Goal: Task Accomplishment & Management: Complete application form

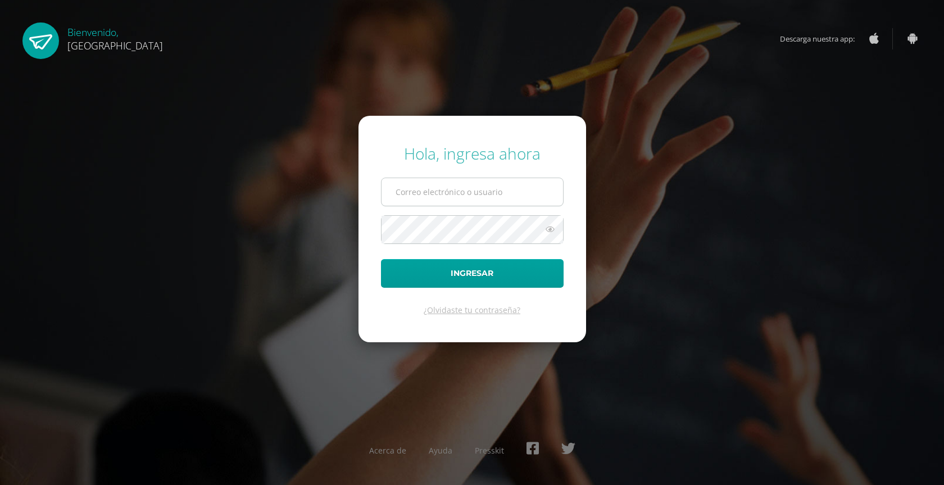
type input "2022527@colegiobelga.edu.gt"
click at [479, 198] on input "2022527@colegiobelga.edu.gt" at bounding box center [473, 192] width 182 height 28
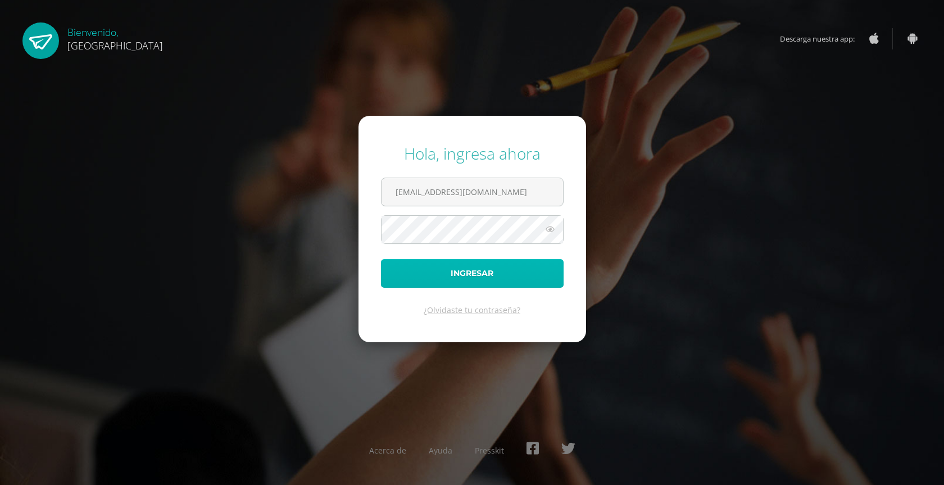
click at [418, 274] on button "Ingresar" at bounding box center [472, 273] width 183 height 29
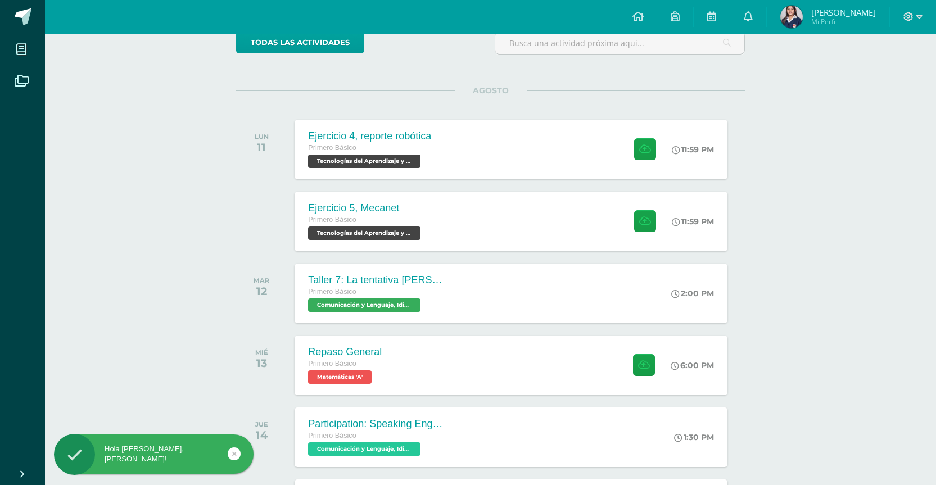
scroll to position [112, 0]
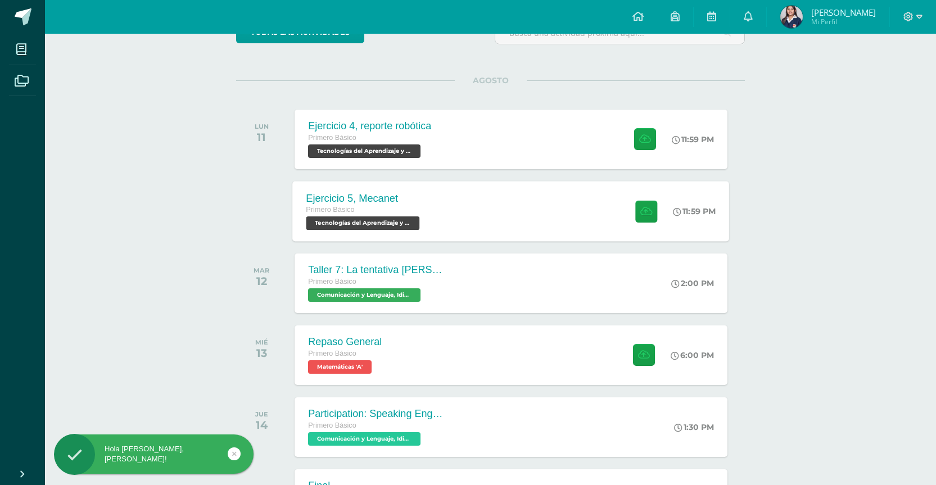
click at [364, 189] on div "Ejercicio 5, Mecanet Primero Básico Tecnologías del Aprendizaje y la Comunicaci…" at bounding box center [364, 211] width 143 height 60
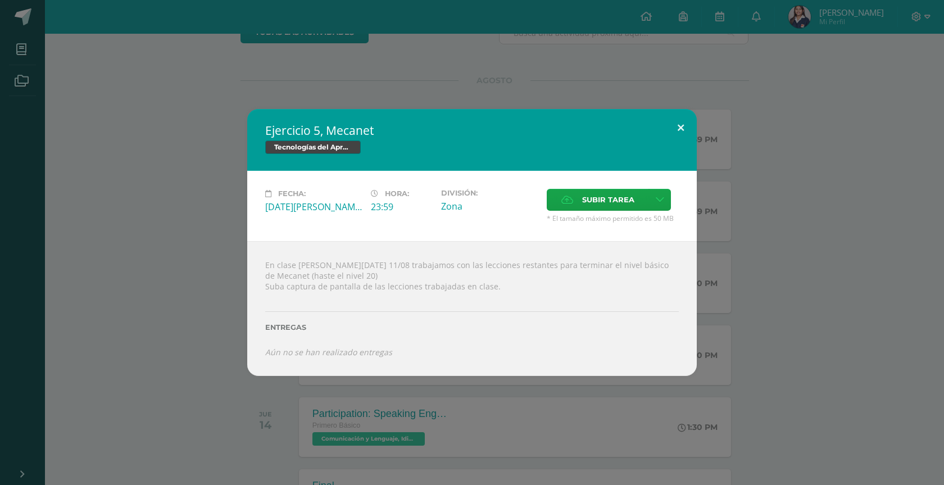
click at [685, 137] on button at bounding box center [681, 128] width 32 height 38
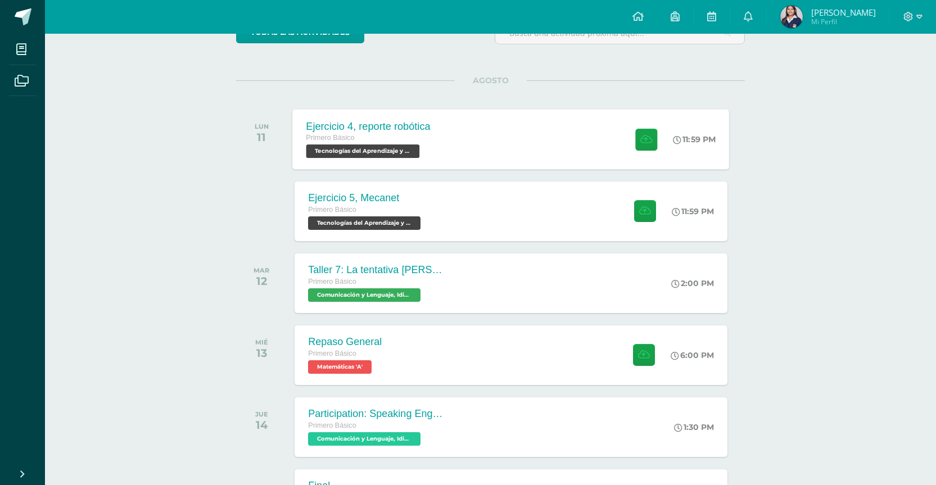
click at [531, 146] on div "Ejercicio 4, reporte robótica Primero Básico Tecnologías del Aprendizaje y la C…" at bounding box center [511, 139] width 437 height 60
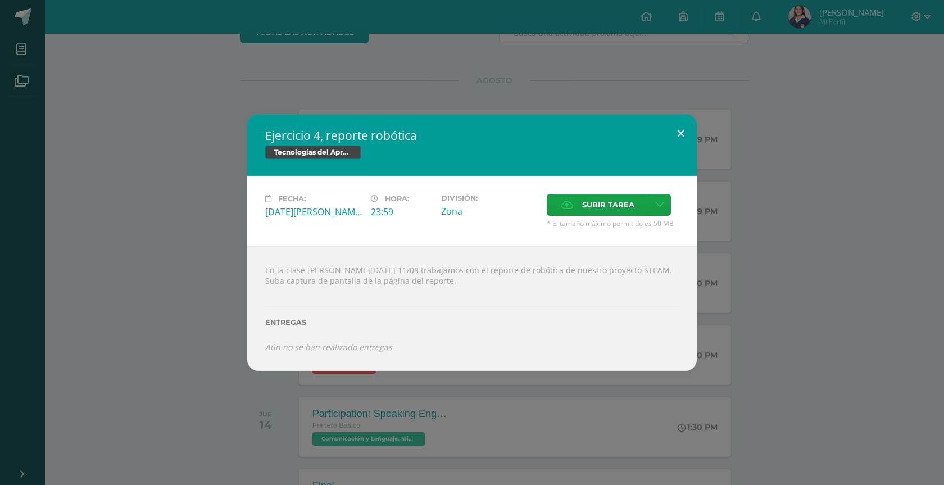
click at [675, 131] on button at bounding box center [681, 133] width 32 height 38
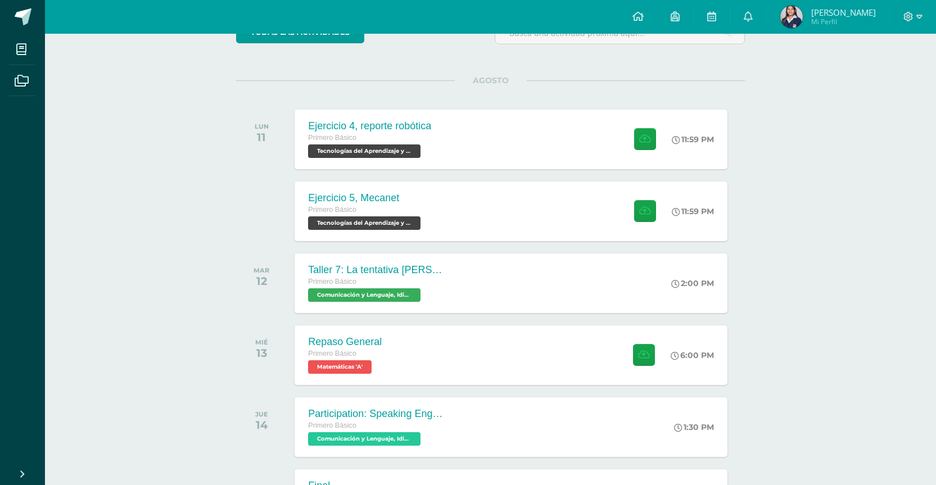
click at [789, 20] on img at bounding box center [791, 17] width 22 height 22
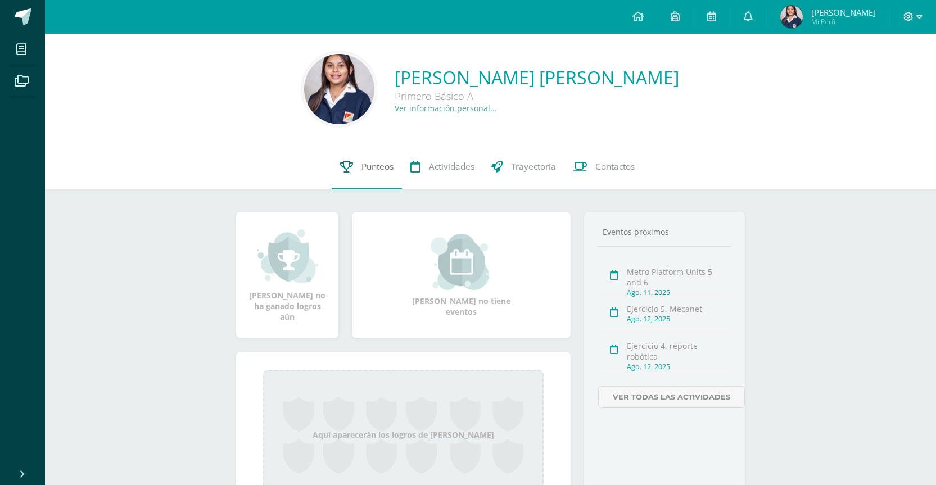
click at [388, 177] on link "Punteos" at bounding box center [367, 166] width 70 height 45
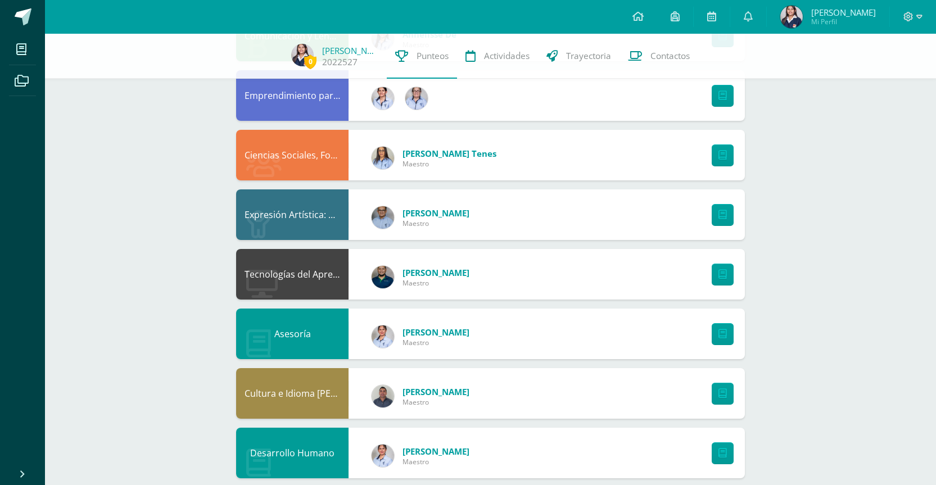
scroll to position [602, 0]
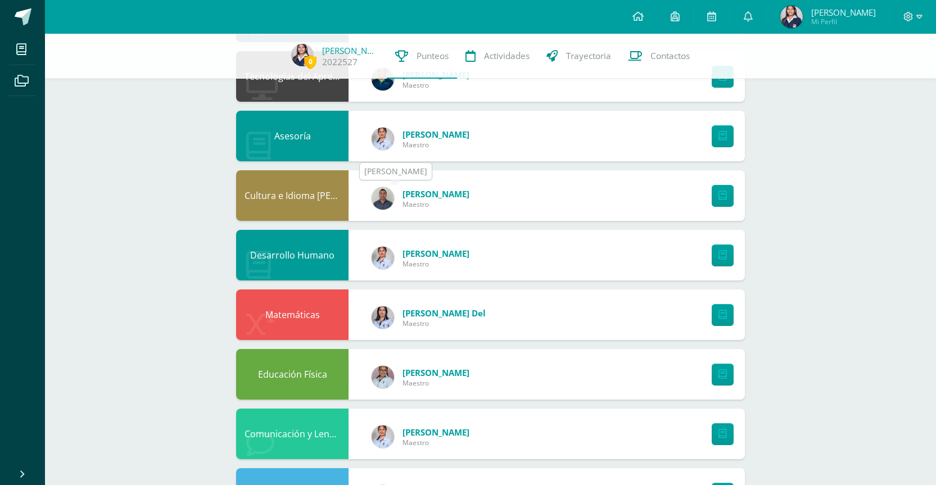
click at [390, 198] on img at bounding box center [383, 198] width 22 height 22
click at [381, 203] on img at bounding box center [383, 198] width 22 height 22
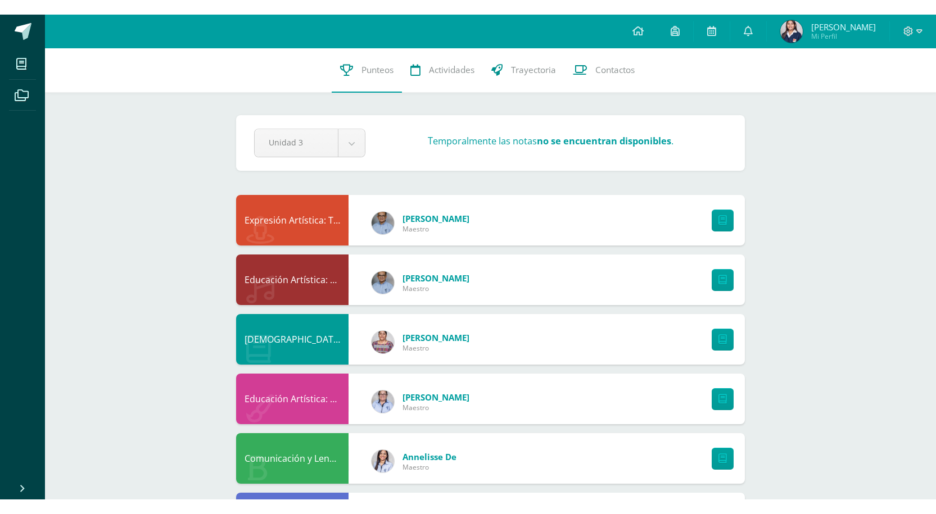
scroll to position [0, 0]
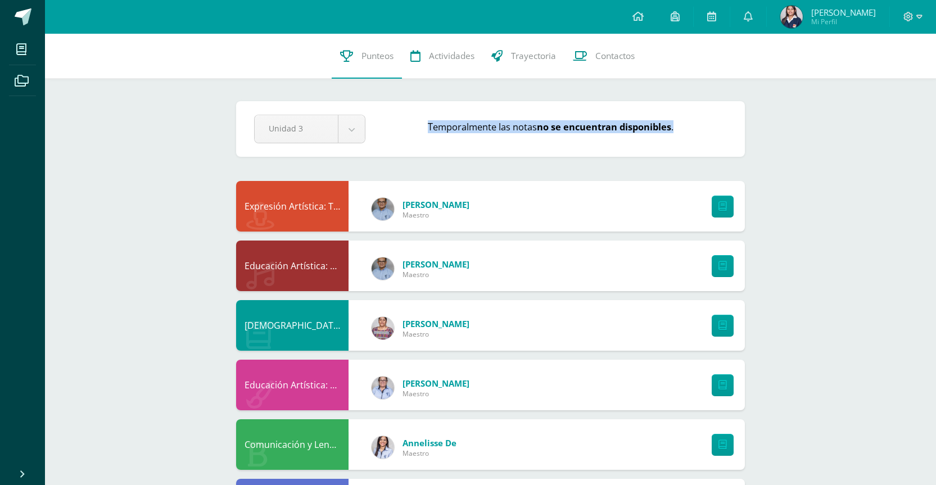
drag, startPoint x: 427, startPoint y: 127, endPoint x: 687, endPoint y: 140, distance: 260.6
click at [687, 140] on div "Unidad 3 Unidad 1 Unidad 2 Unidad 3 Unidad 4 Temporalmente las notas no se encu…" at bounding box center [491, 129] width 482 height 29
click at [688, 140] on div "Unidad 3 Unidad 1 Unidad 2 Unidad 3 Unidad 4 Temporalmente las notas no se encu…" at bounding box center [491, 129] width 482 height 29
drag, startPoint x: 252, startPoint y: 207, endPoint x: 310, endPoint y: 216, distance: 59.1
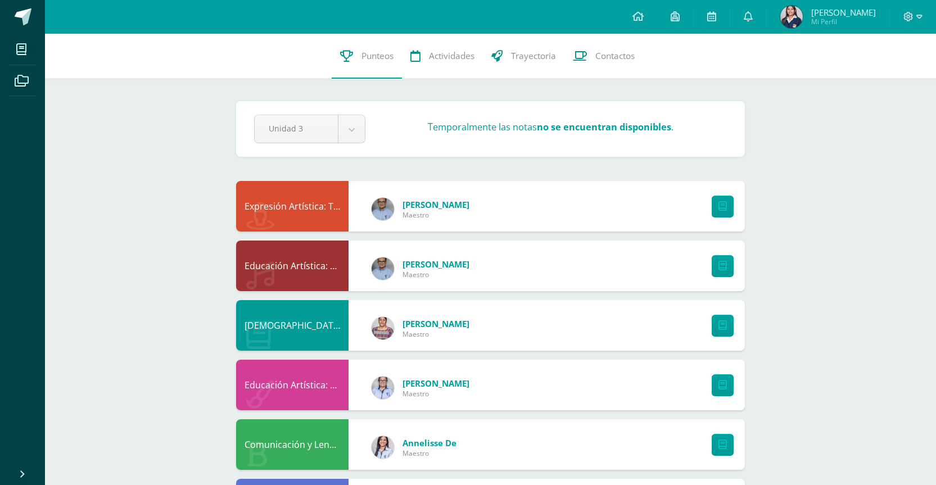
click at [310, 216] on div "Expresión Artística: Teatro" at bounding box center [292, 206] width 112 height 51
click at [332, 218] on div "Expresión Artística: Teatro" at bounding box center [292, 206] width 112 height 51
click at [332, 223] on div "Expresión Artística: Teatro" at bounding box center [292, 206] width 112 height 51
click at [544, 209] on div "Expresión Artística: Teatro Byron Castillo Maestro" at bounding box center [490, 206] width 509 height 51
click at [730, 207] on link at bounding box center [723, 207] width 22 height 22
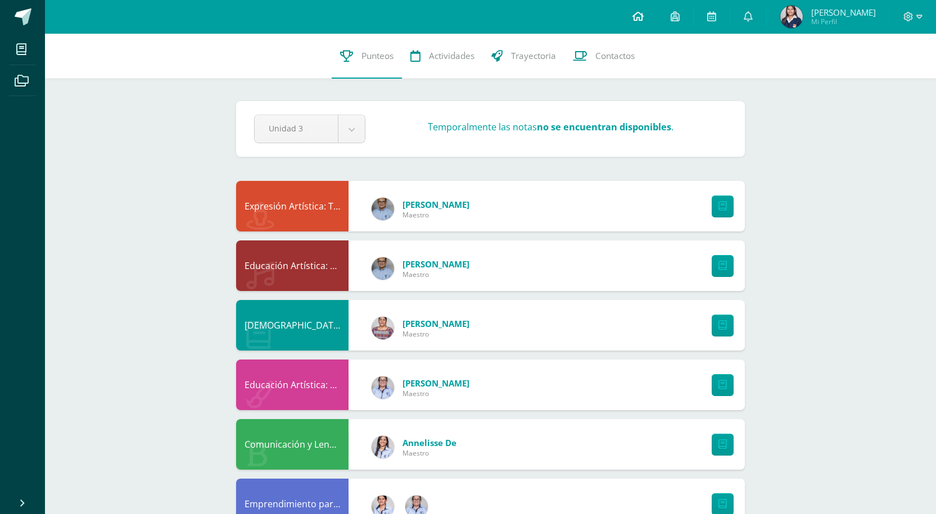
click at [646, 24] on link at bounding box center [638, 17] width 38 height 34
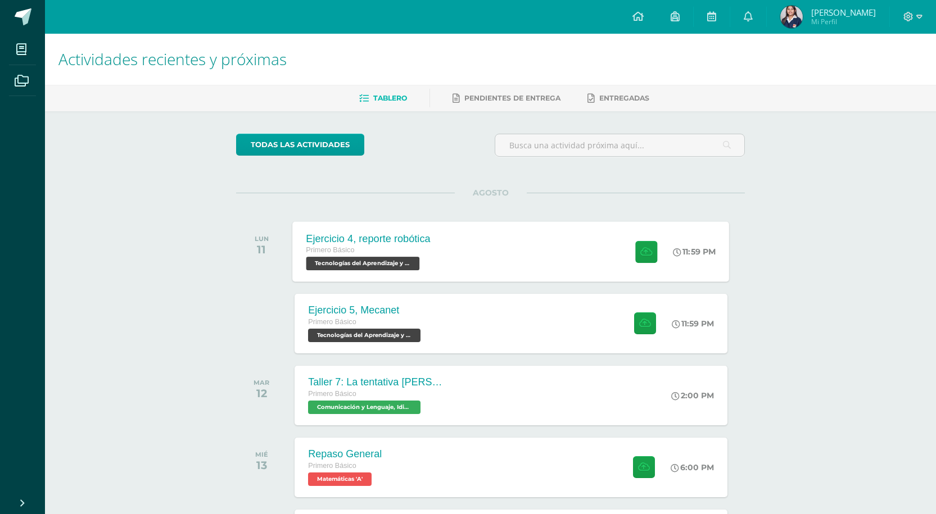
click at [510, 258] on div "Ejercicio 4, reporte robótica Primero Básico Tecnologías del Aprendizaje y la C…" at bounding box center [511, 251] width 437 height 60
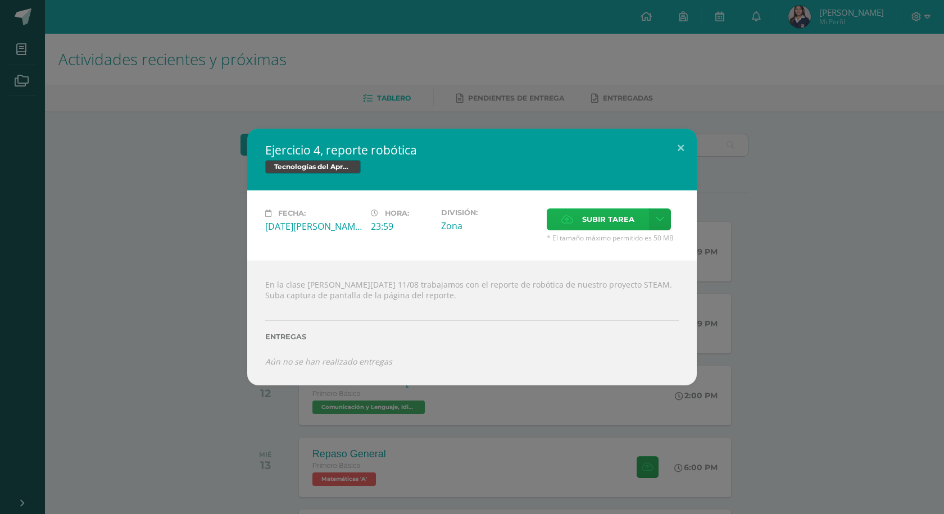
click at [589, 221] on span "Subir tarea" at bounding box center [608, 219] width 52 height 21
click at [0, 0] on input "Subir tarea" at bounding box center [0, 0] width 0 height 0
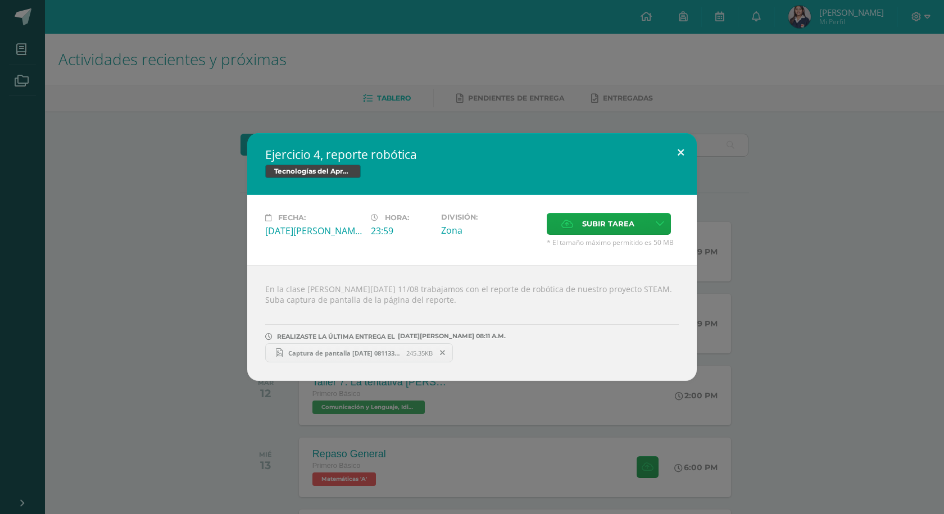
click at [679, 157] on button at bounding box center [681, 152] width 32 height 38
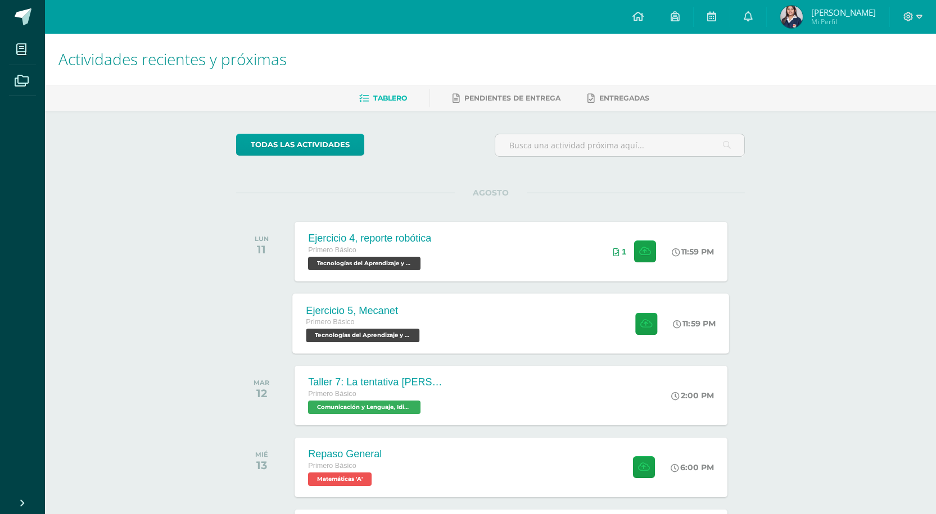
click at [431, 332] on div "Ejercicio 5, Mecanet Primero Básico Tecnologías del Aprendizaje y la Comunicaci…" at bounding box center [364, 323] width 143 height 60
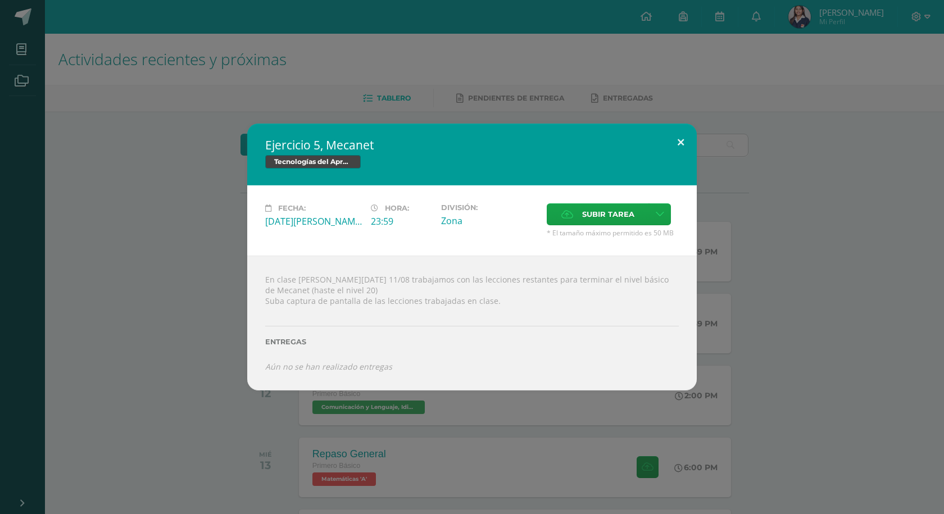
click at [680, 140] on button at bounding box center [681, 143] width 32 height 38
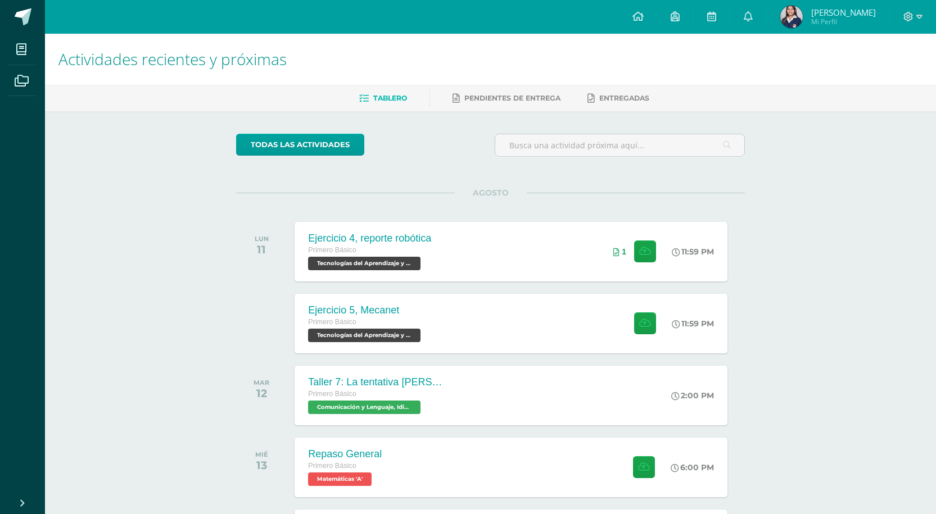
click at [150, 246] on div "Actividades recientes y próximas Tablero Pendientes de entrega Entregadas todas…" at bounding box center [490, 373] width 891 height 678
click at [521, 320] on div "Ejercicio 5, Mecanet Primero Básico Tecnologías del Aprendizaje y la Comunicaci…" at bounding box center [511, 323] width 437 height 60
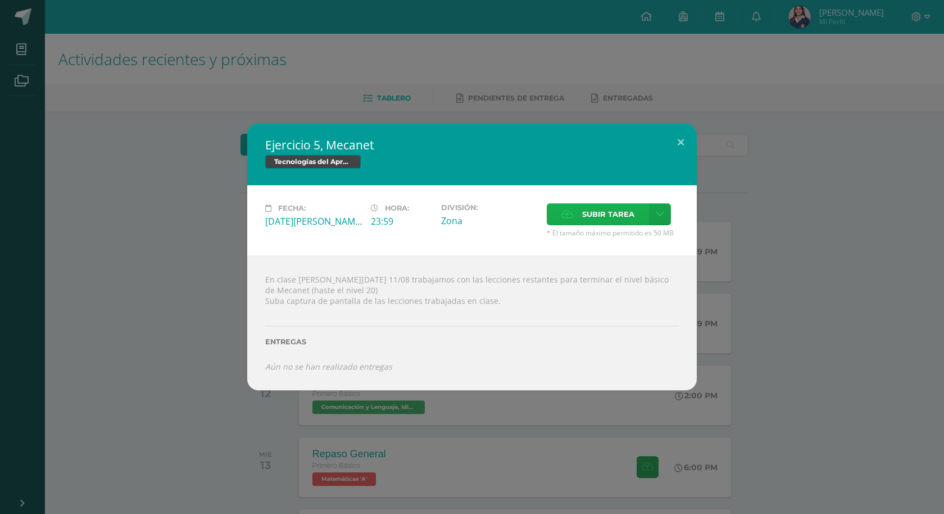
click at [607, 221] on span "Subir tarea" at bounding box center [608, 214] width 52 height 21
click at [0, 0] on input "Subir tarea" at bounding box center [0, 0] width 0 height 0
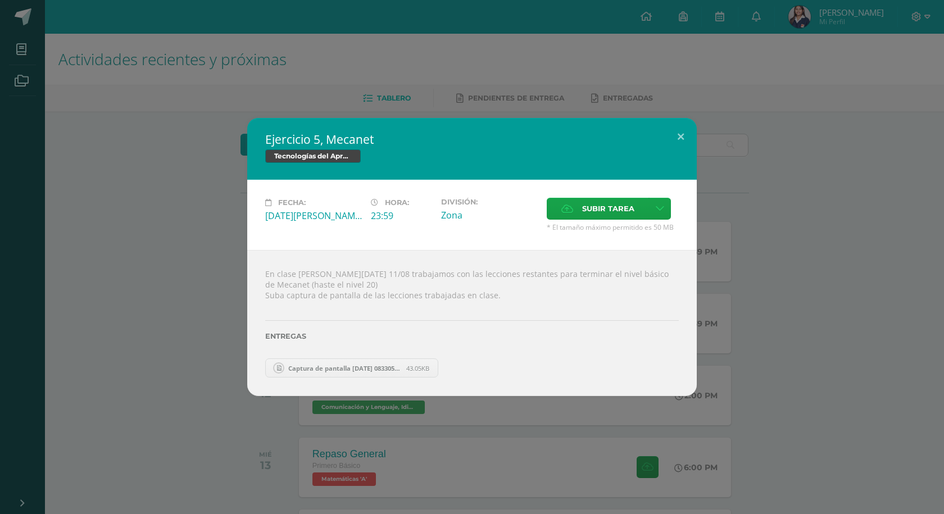
click at [556, 221] on div "Subir tarea" at bounding box center [613, 210] width 132 height 25
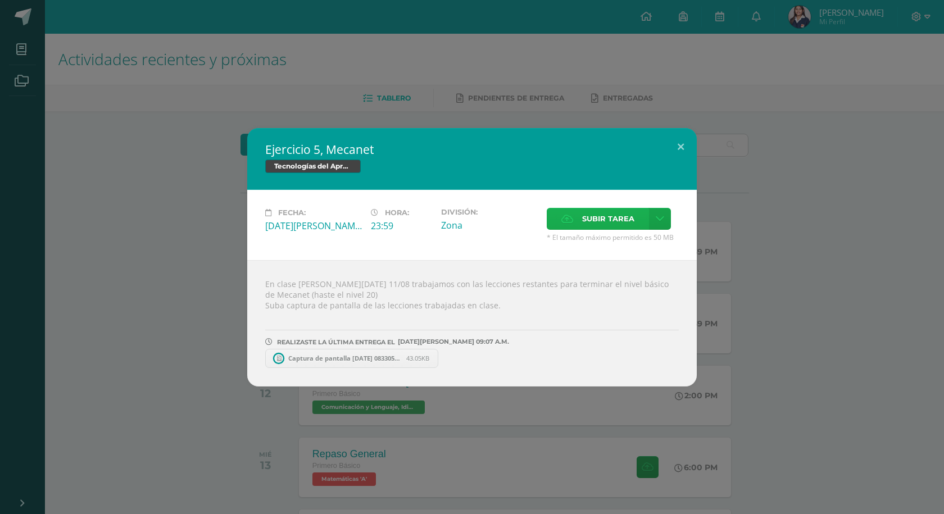
click at [572, 215] on icon at bounding box center [568, 218] width 12 height 7
click at [0, 0] on input "Subir tarea" at bounding box center [0, 0] width 0 height 0
click at [589, 234] on span "* El tamaño máximo permitido es 50 MB" at bounding box center [613, 238] width 132 height 10
click at [591, 223] on span "Subir tarea" at bounding box center [608, 219] width 52 height 21
click at [0, 0] on input "Subir tarea" at bounding box center [0, 0] width 0 height 0
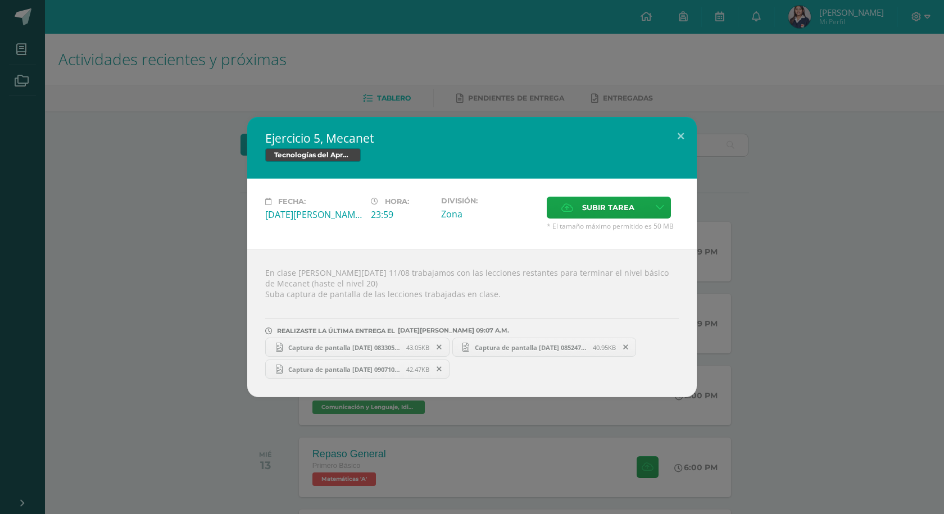
click at [364, 341] on link "Captura de pantalla [DATE] 083305.png 43.05KB" at bounding box center [357, 347] width 184 height 19
click at [675, 132] on button at bounding box center [681, 136] width 32 height 38
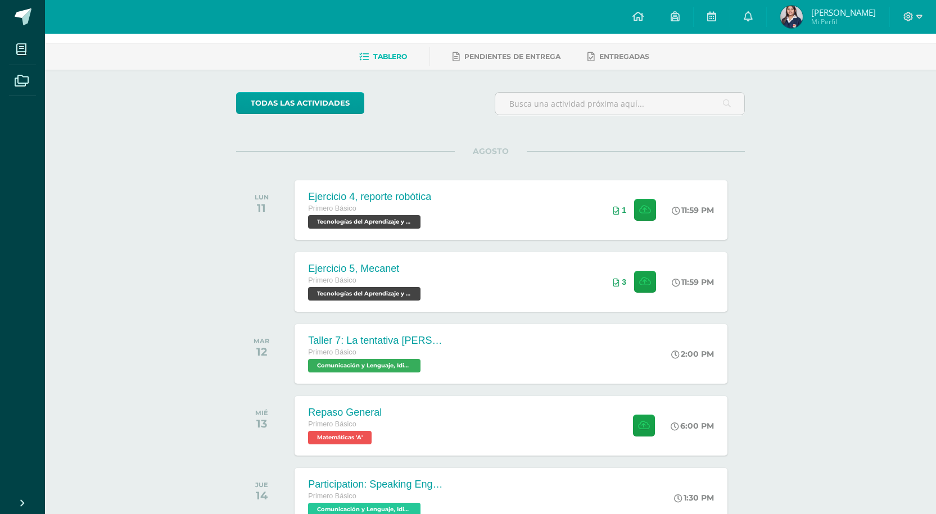
scroll to position [198, 0]
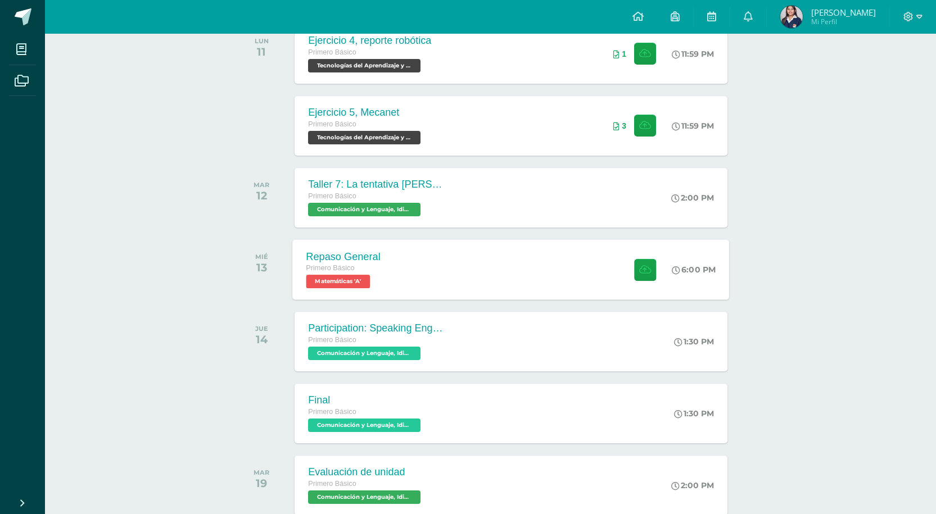
click at [427, 276] on div "Repaso General Primero Básico Matemáticas 'A' 6:00 PM Repaso General Matemáticas" at bounding box center [511, 269] width 437 height 60
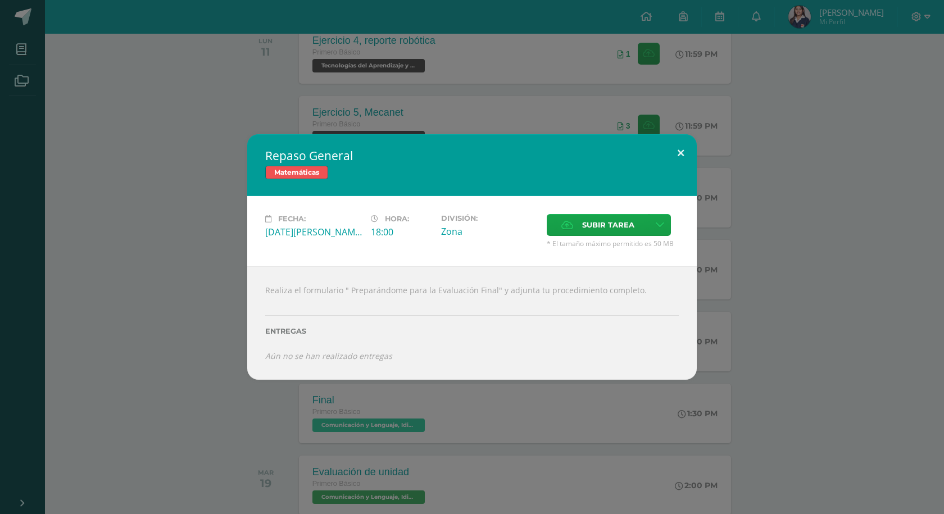
click at [681, 155] on button at bounding box center [681, 153] width 32 height 38
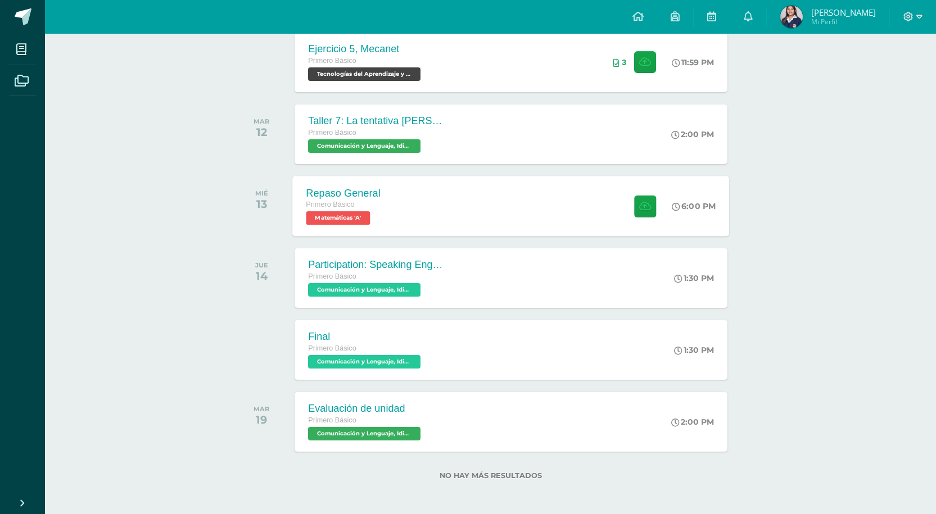
scroll to position [263, 0]
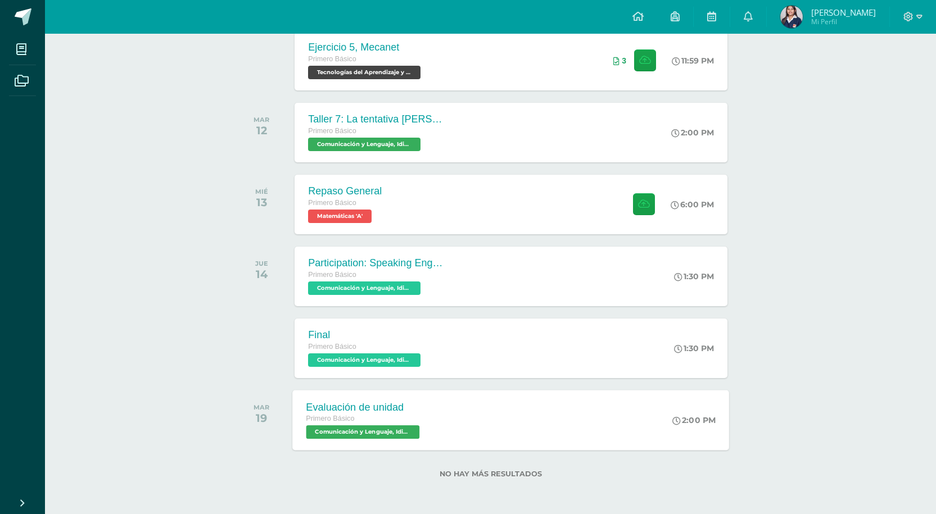
click at [377, 421] on div "Primero Básico" at bounding box center [364, 419] width 116 height 12
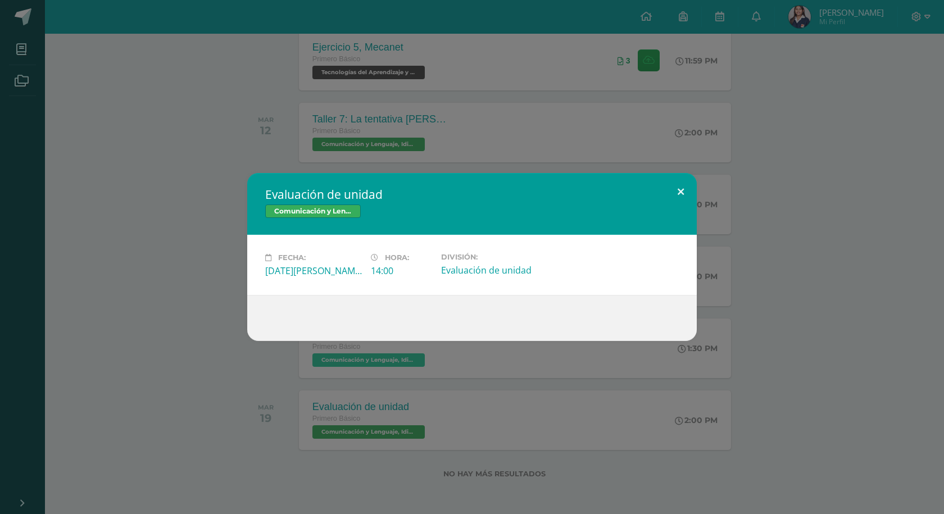
click at [678, 189] on button at bounding box center [681, 192] width 32 height 38
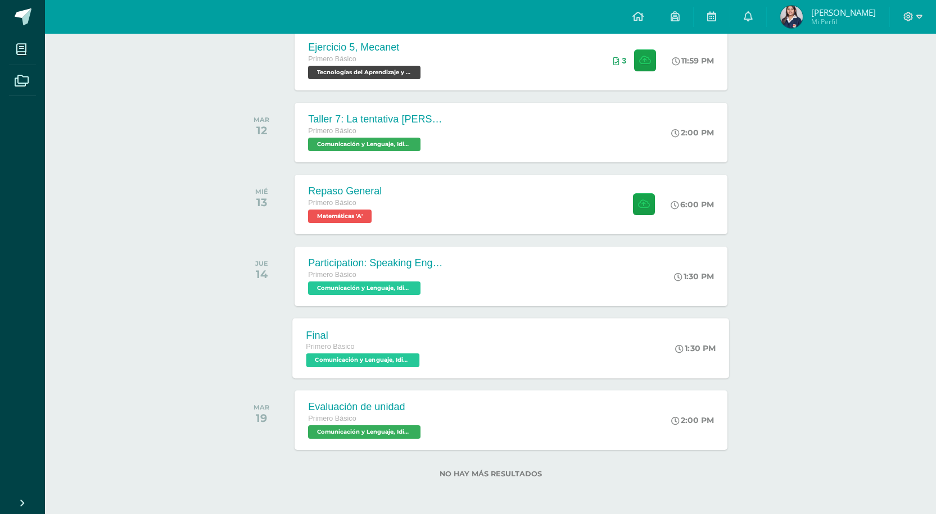
click at [472, 368] on div "Final Primero Básico Comunicación y Lenguaje, Idioma Extranjero Inglés 'A' 1:30…" at bounding box center [511, 348] width 437 height 60
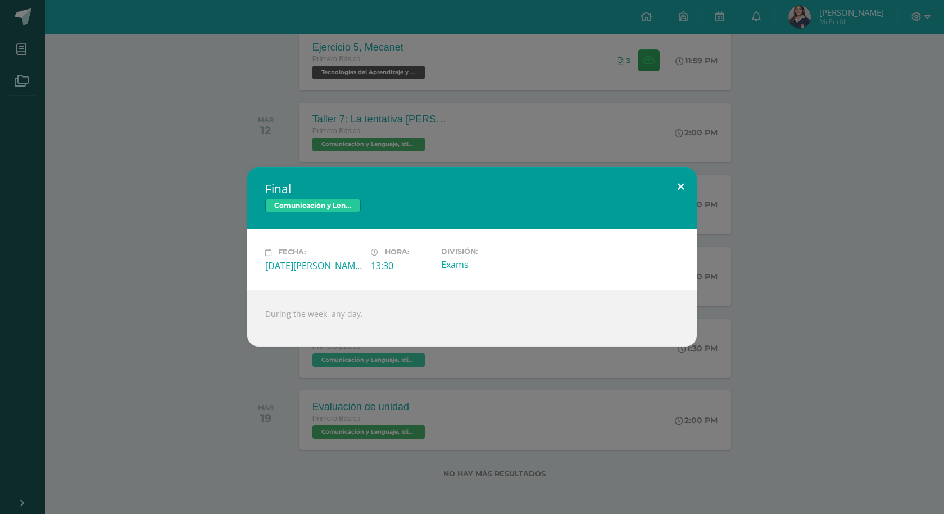
click at [669, 183] on button at bounding box center [681, 187] width 32 height 38
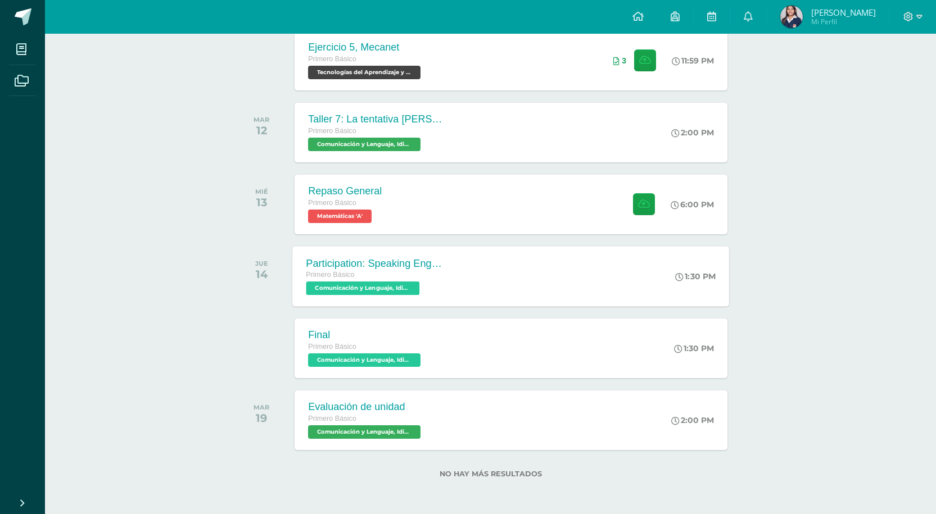
click at [420, 292] on div "Primero Básico Comunicación y Lenguaje, Idioma Extranjero Inglés 'A'" at bounding box center [374, 282] width 136 height 26
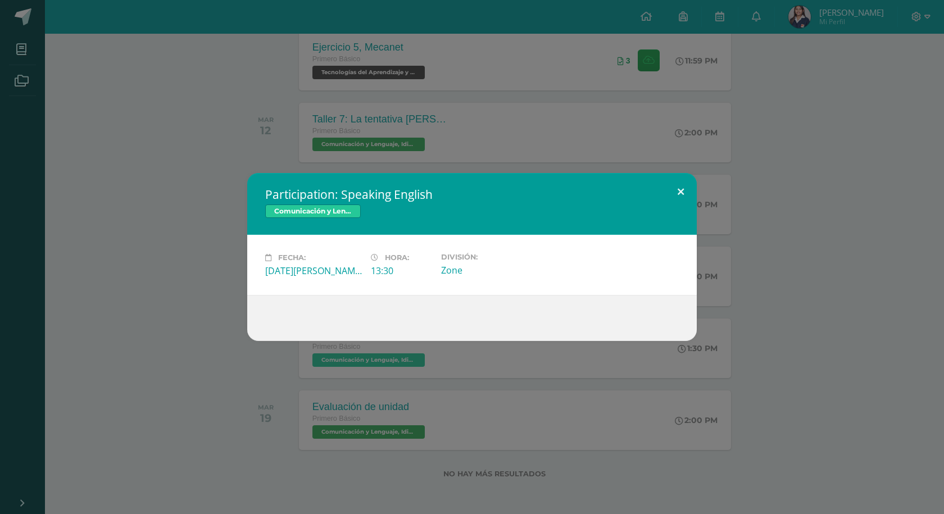
click at [678, 191] on button at bounding box center [681, 192] width 32 height 38
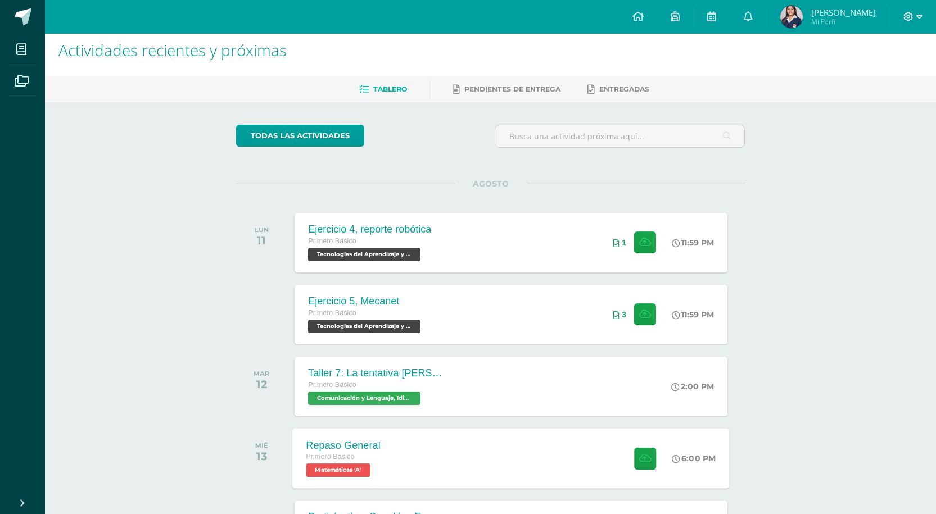
scroll to position [0, 0]
